Goal: Information Seeking & Learning: Understand process/instructions

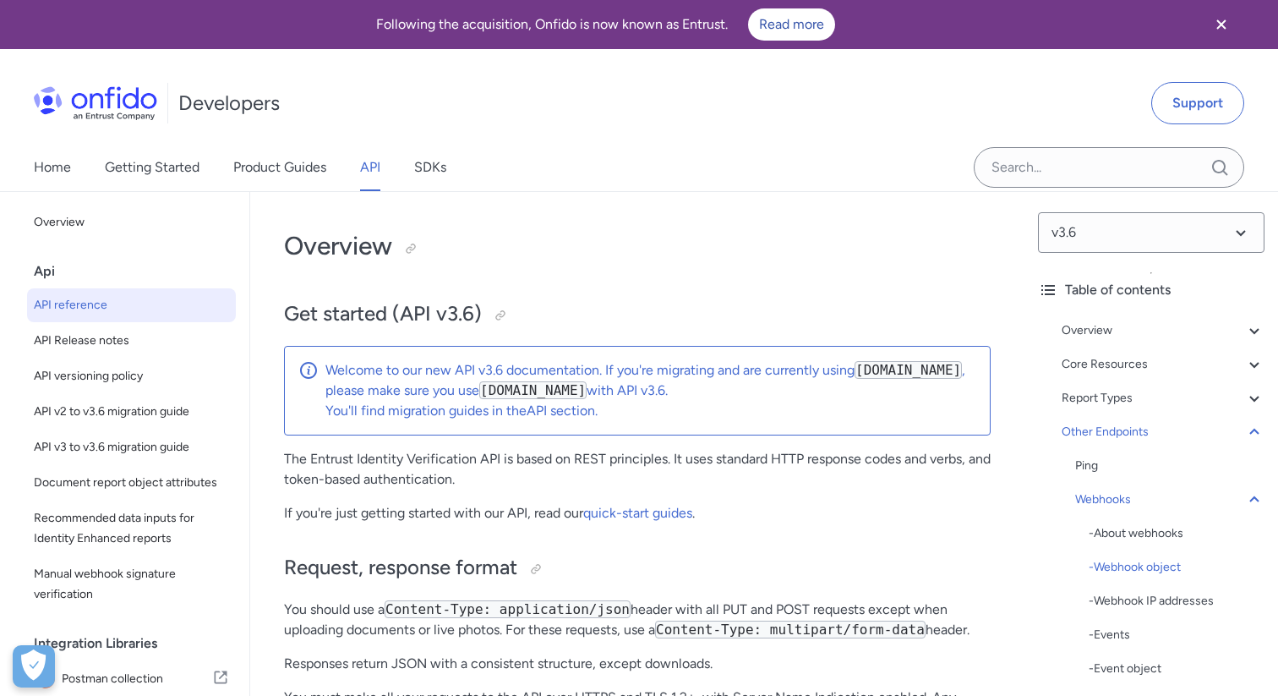
select select "http"
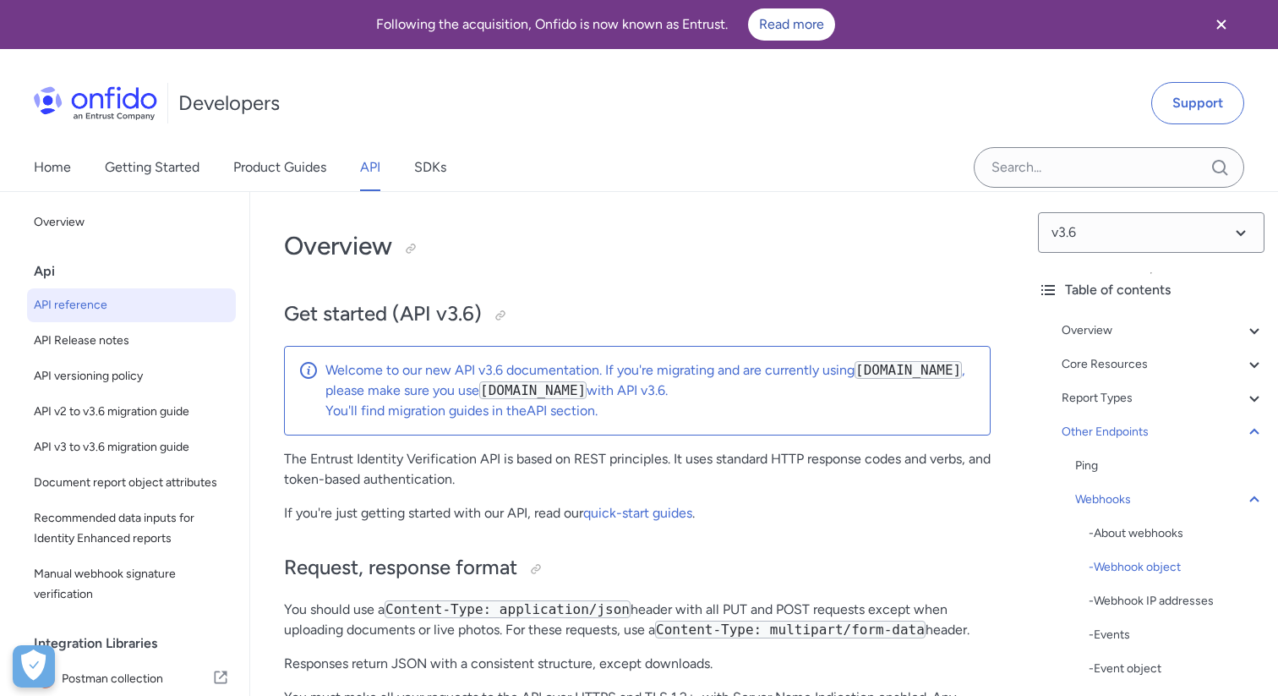
select select "http"
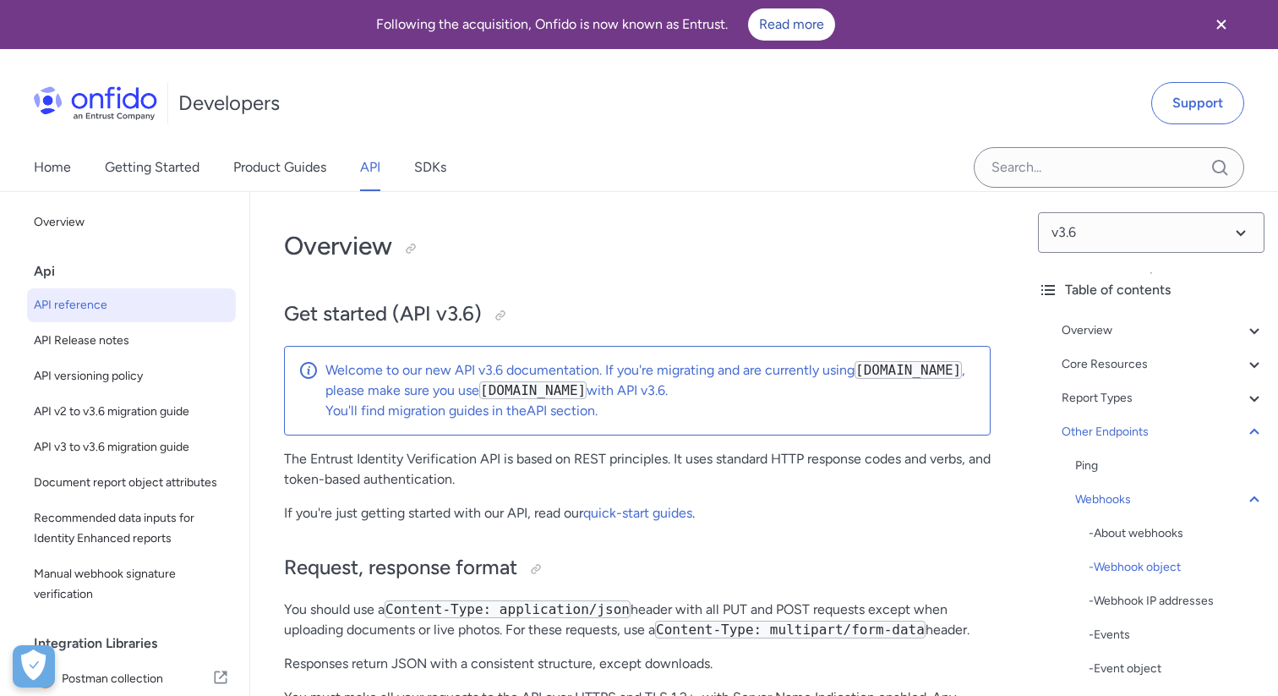
select select "http"
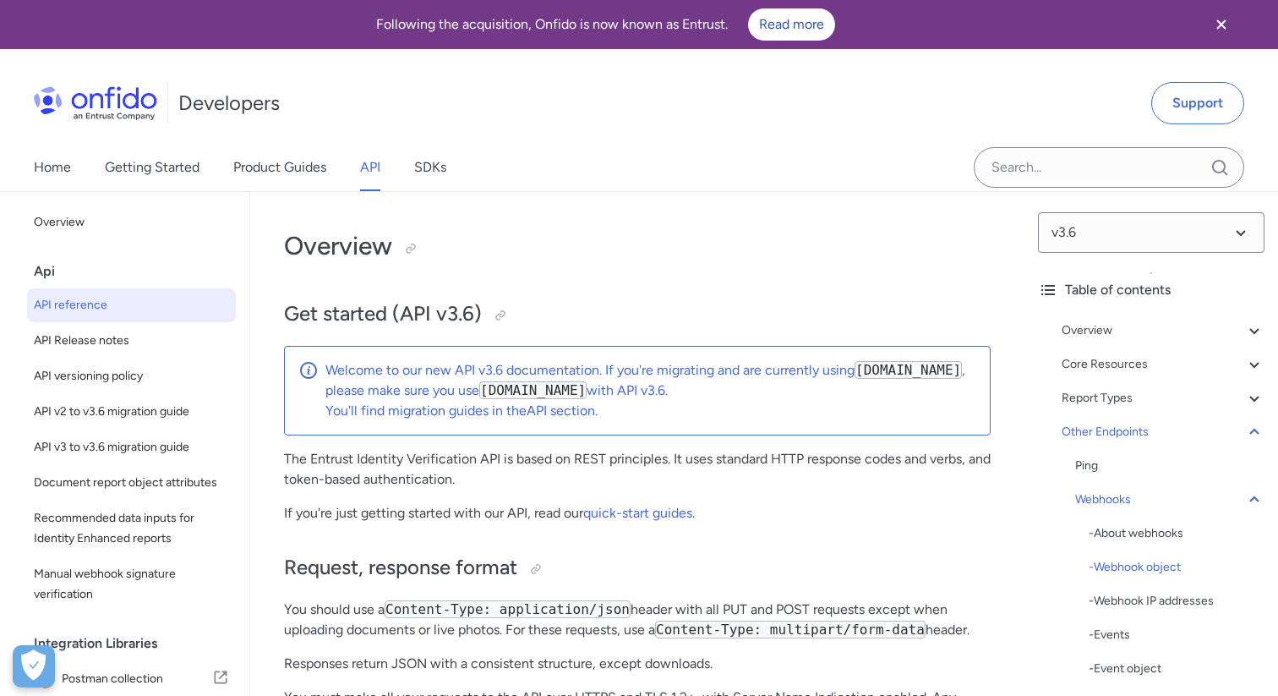
select select "http"
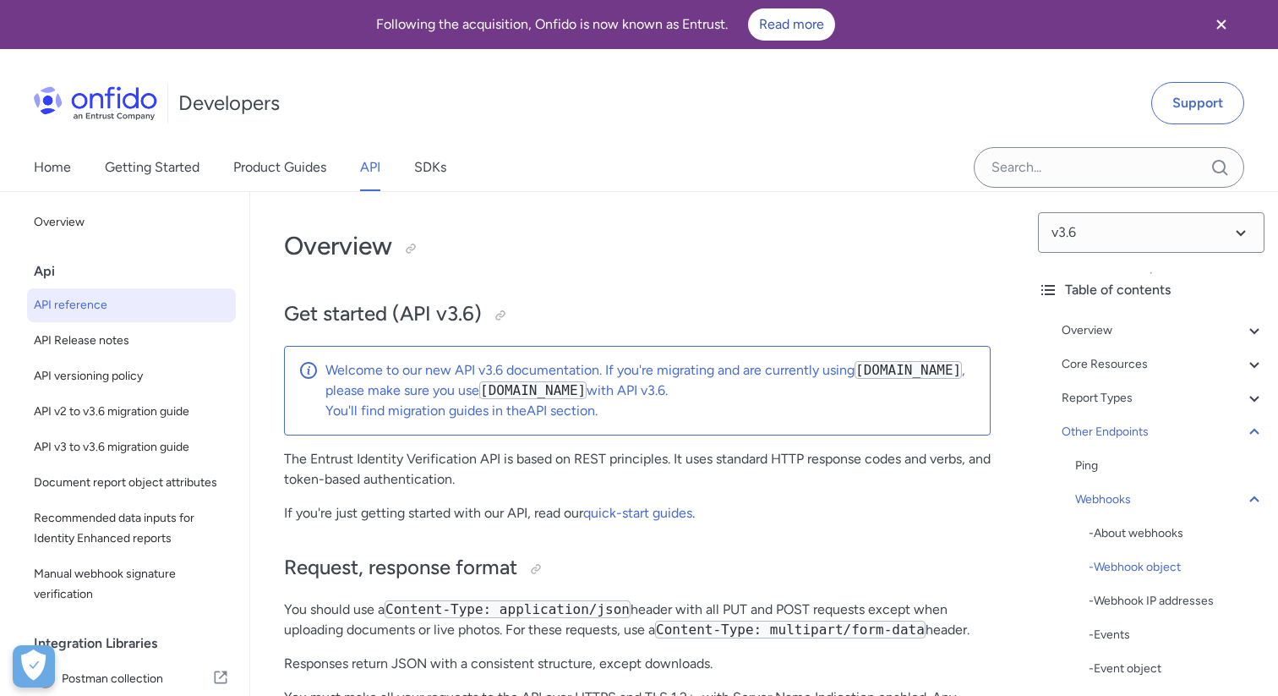
select select "http"
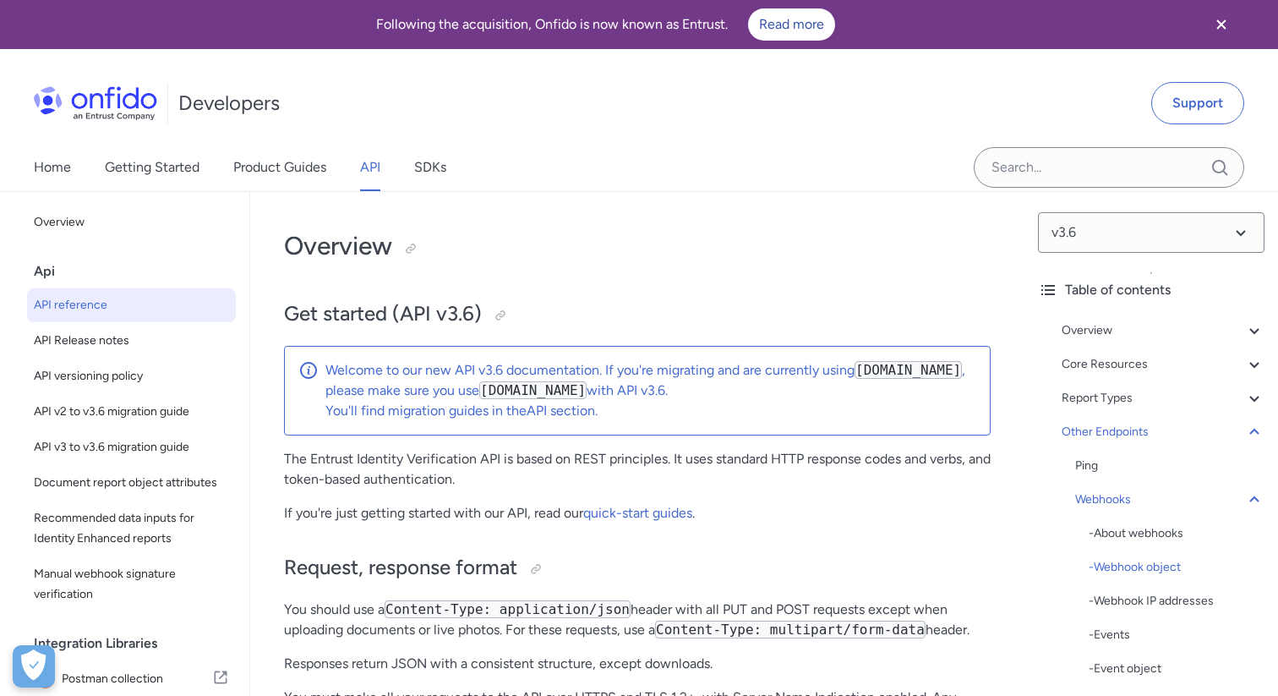
select select "http"
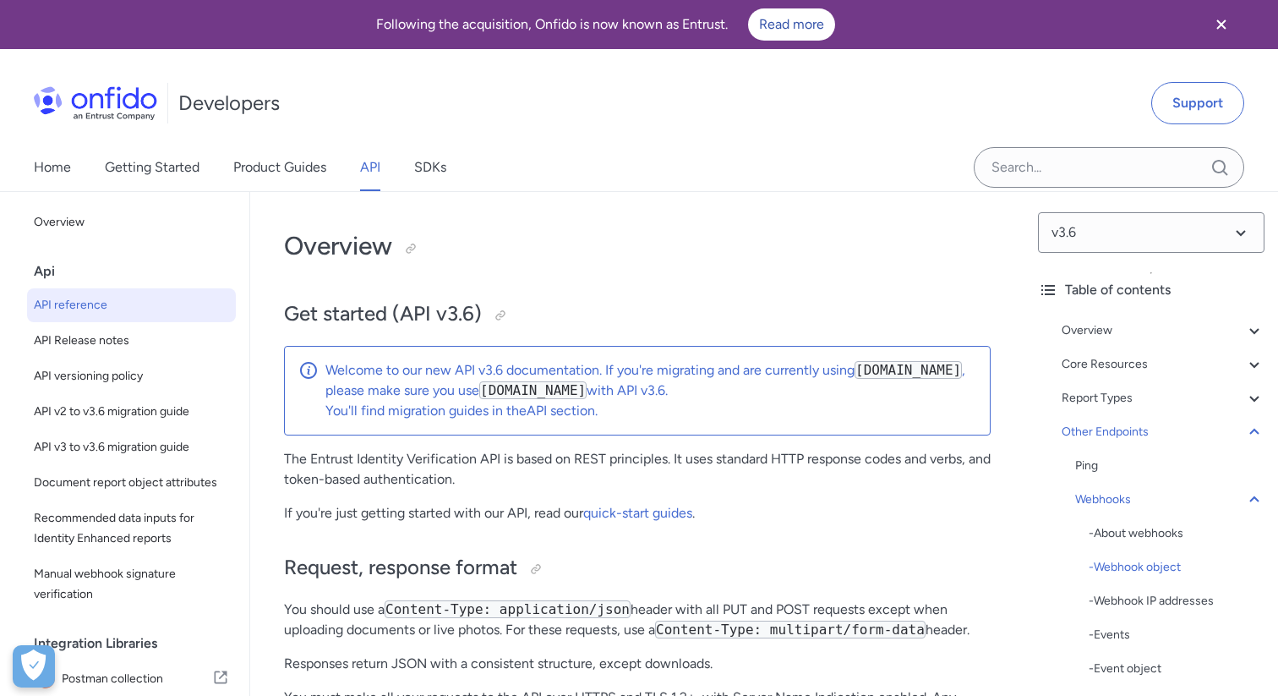
select select "http"
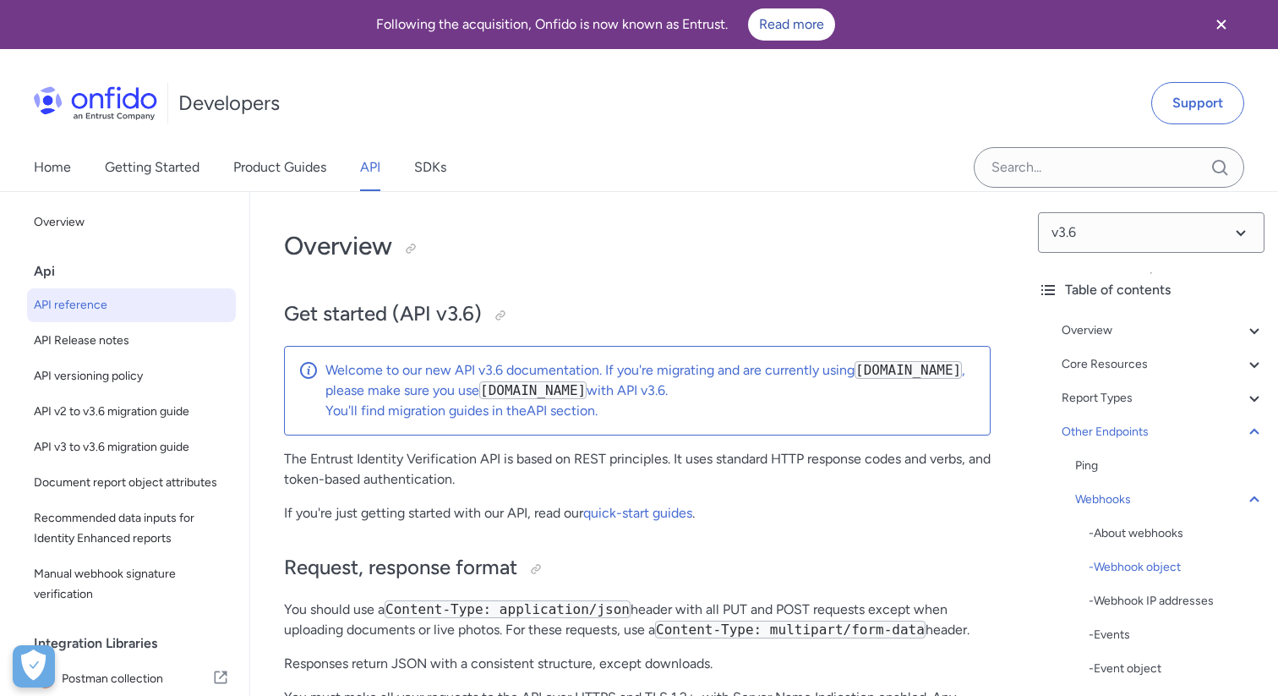
select select "http"
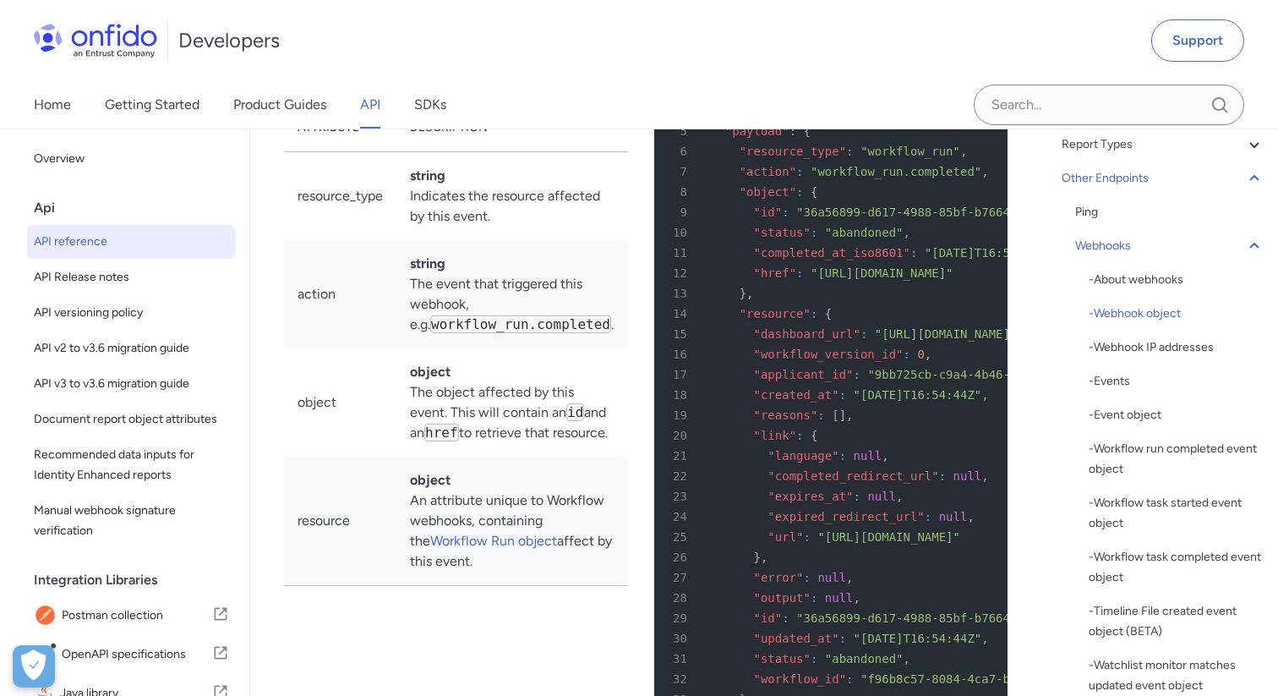
scroll to position [151454, 0]
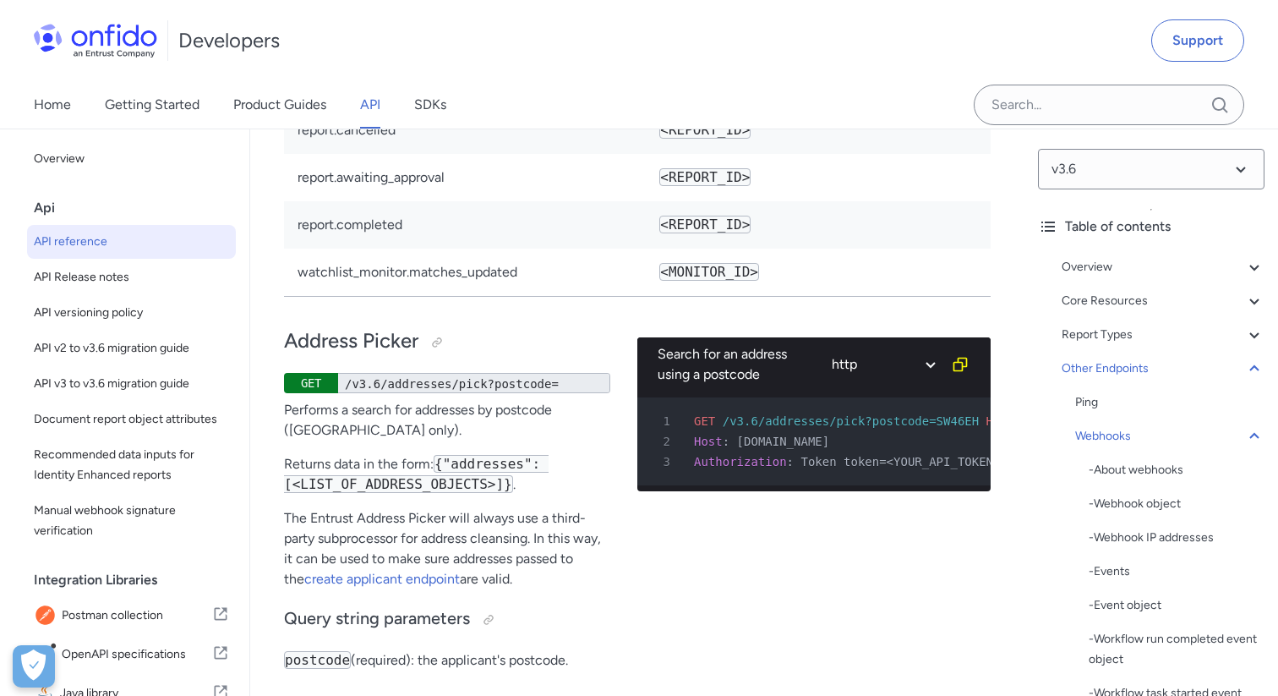
scroll to position [161560, 0]
select select "javascript"
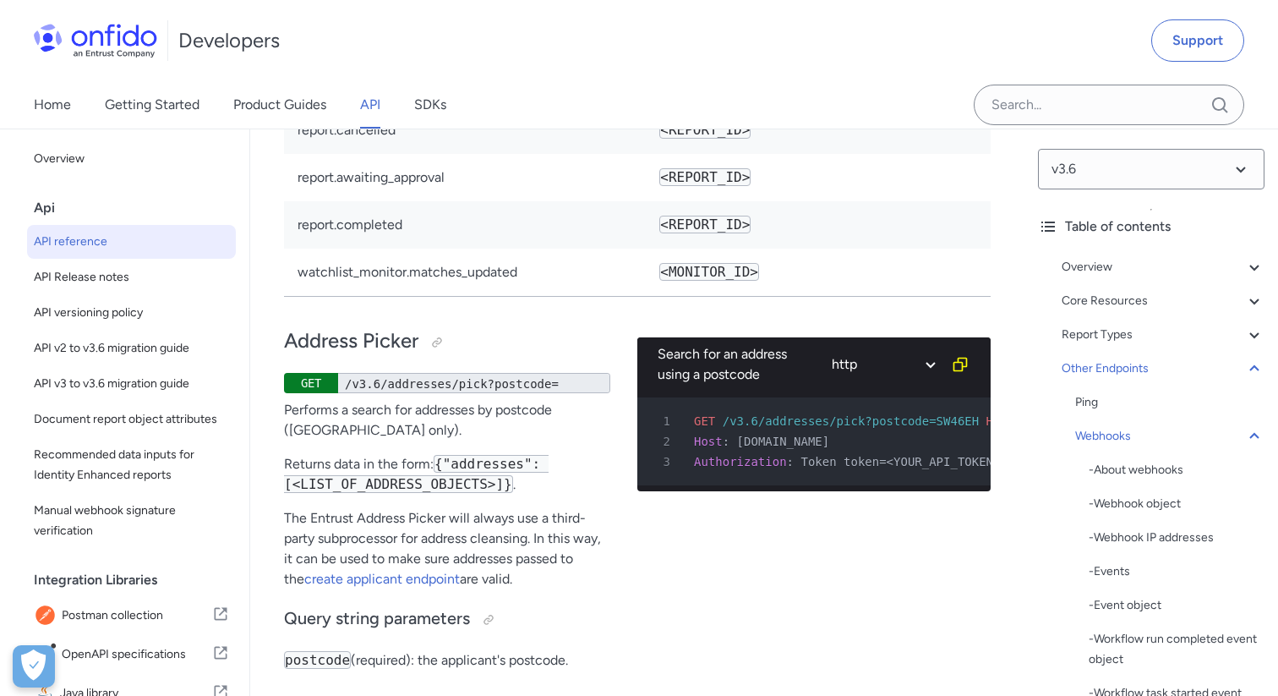
select select "javascript"
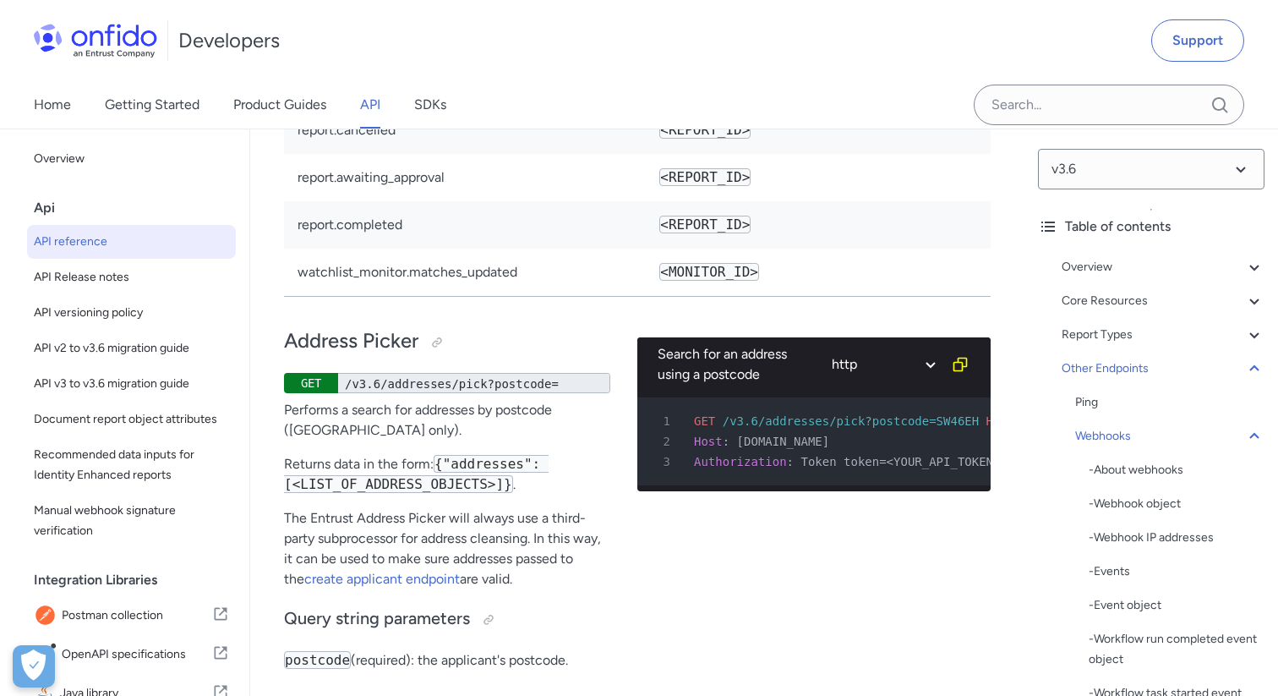
select select "javascript"
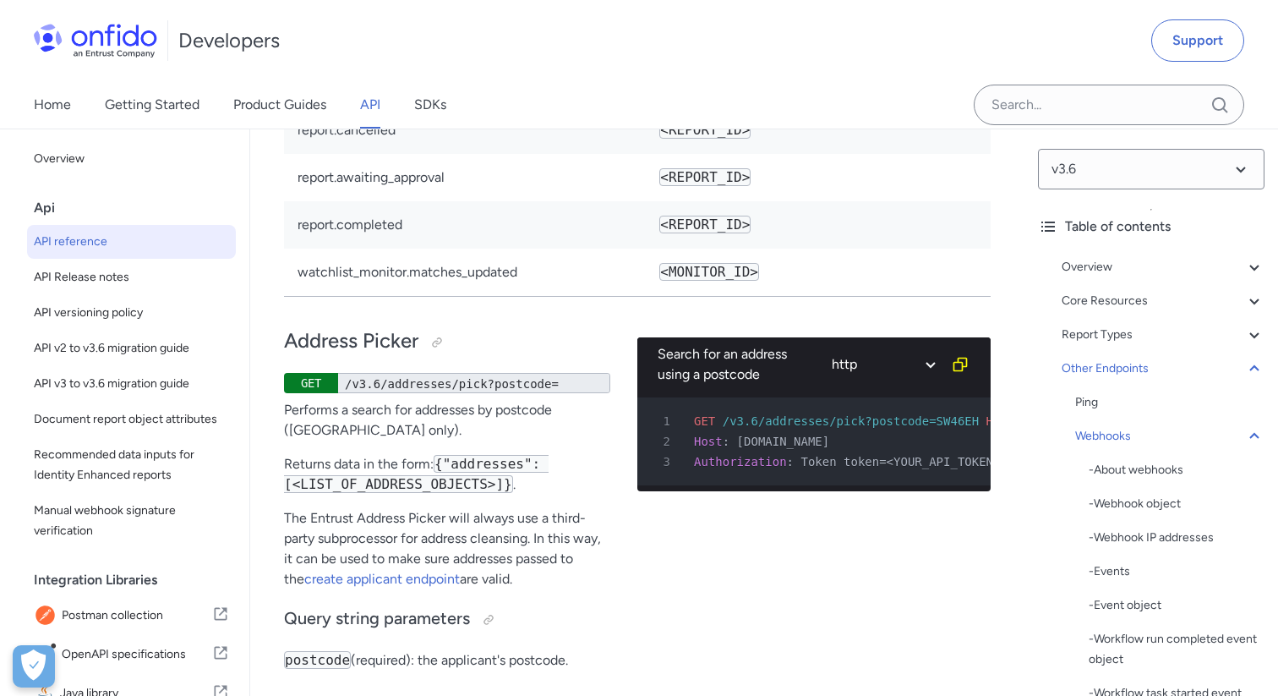
select select "javascript"
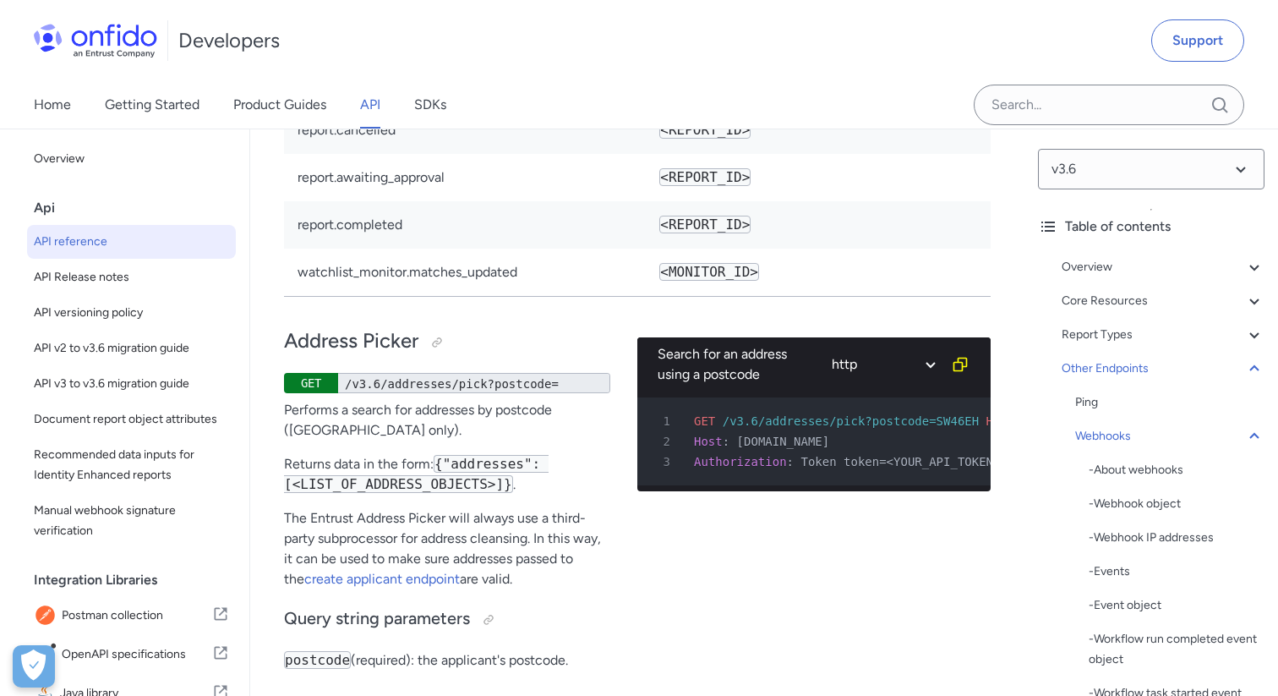
select select "javascript"
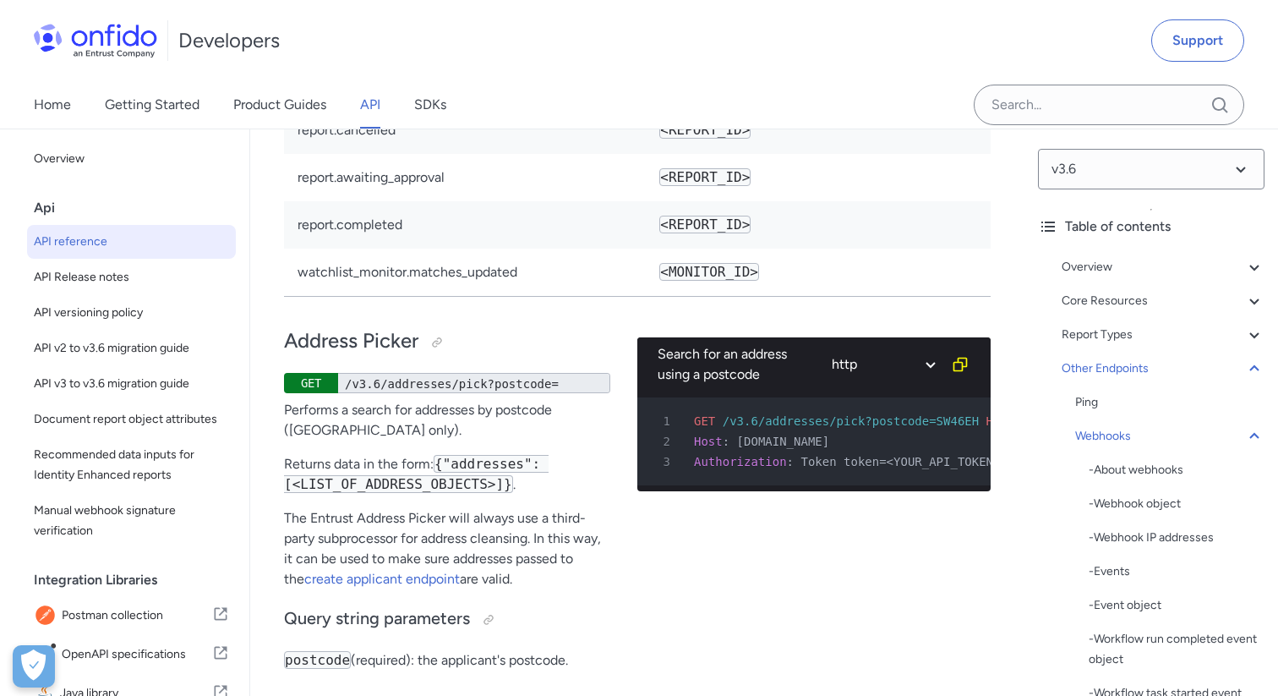
select select "javascript"
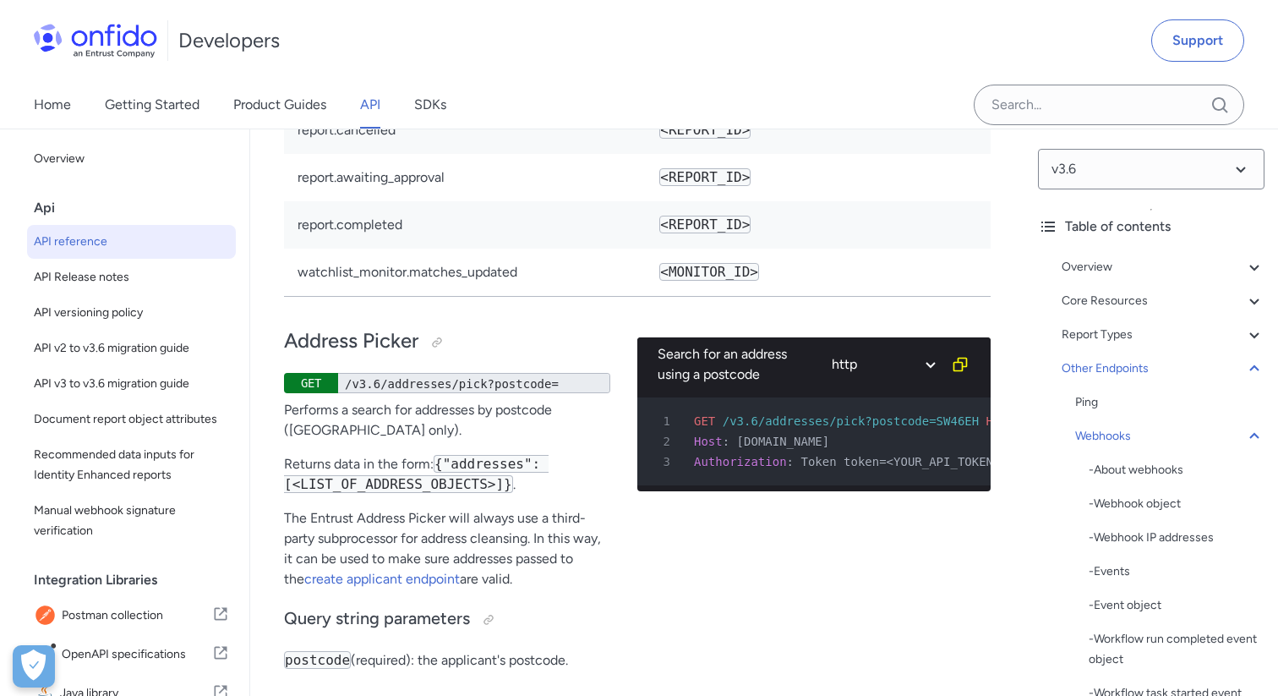
select select "javascript"
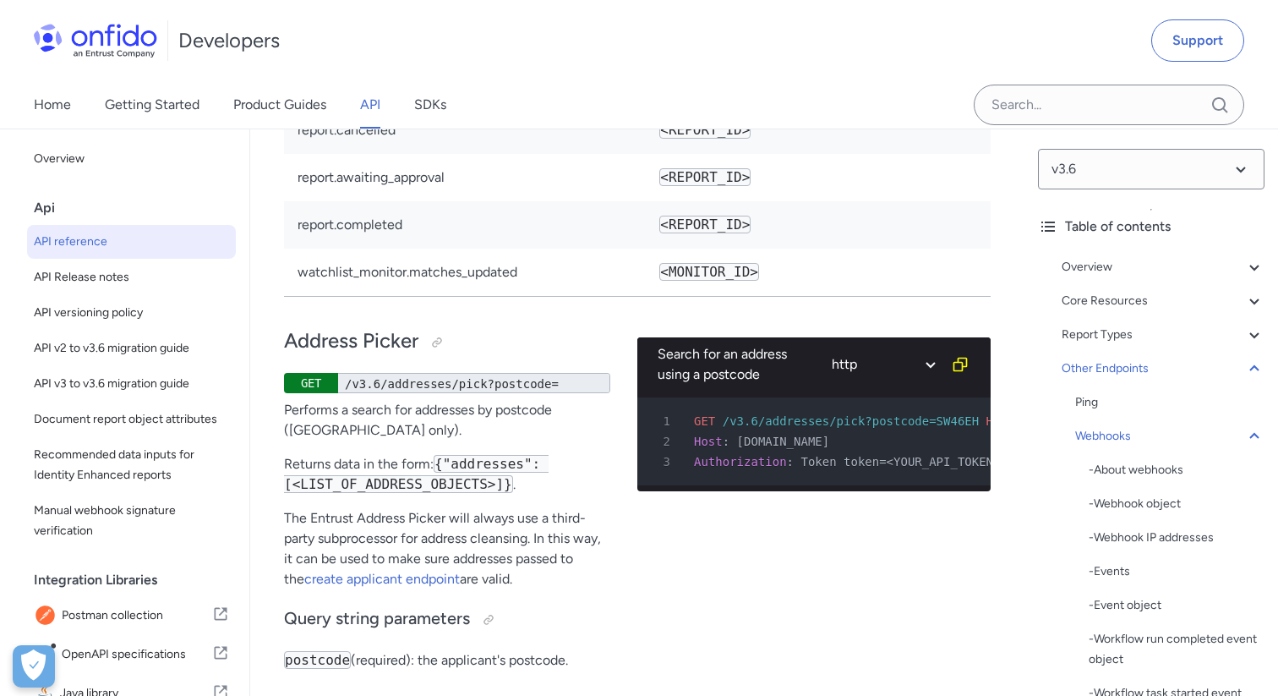
select select "javascript"
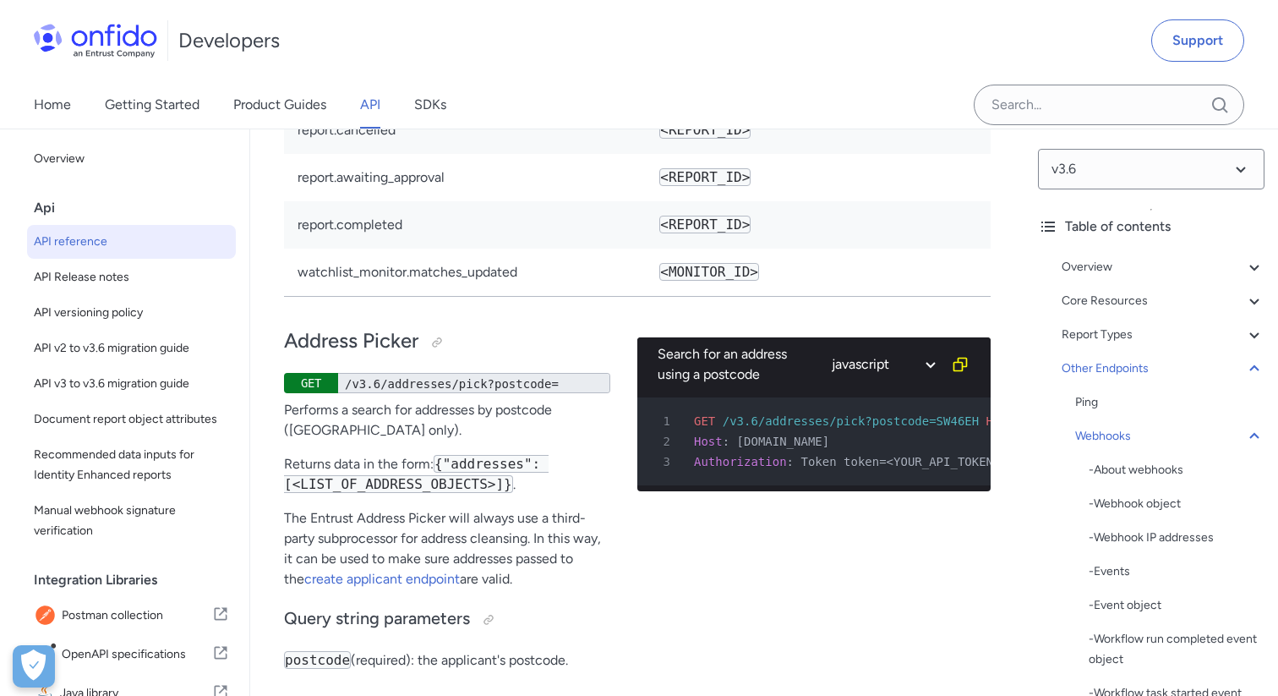
select select "javascript"
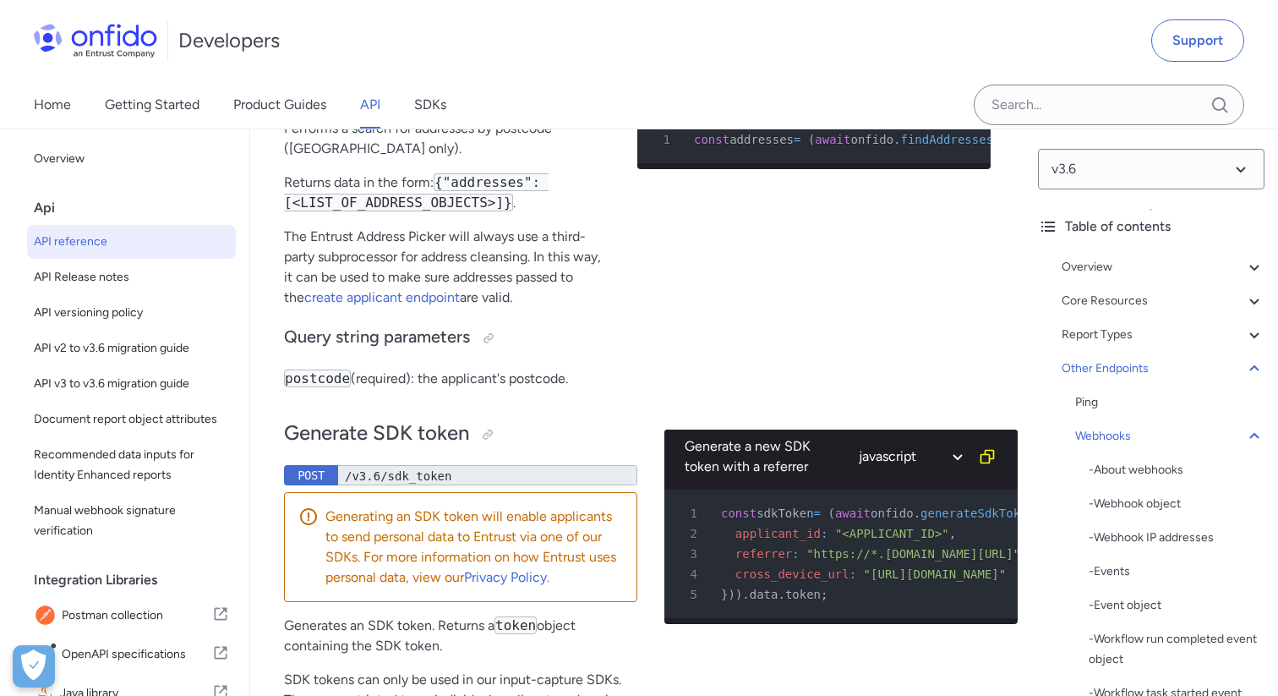
scroll to position [0, 0]
